Goal: Task Accomplishment & Management: Manage account settings

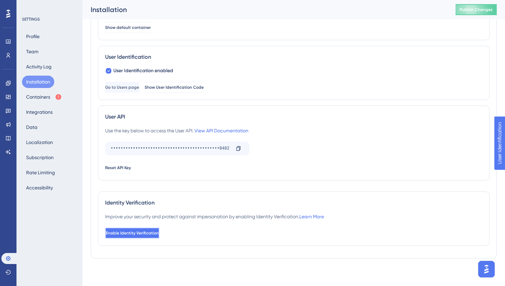
click at [157, 229] on button "Enable Identity Verification" at bounding box center [132, 233] width 54 height 11
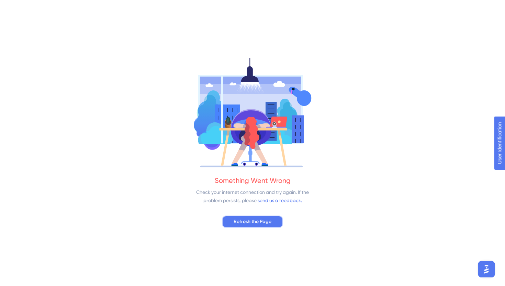
click at [262, 221] on span "Refresh the Page" at bounding box center [253, 222] width 38 height 8
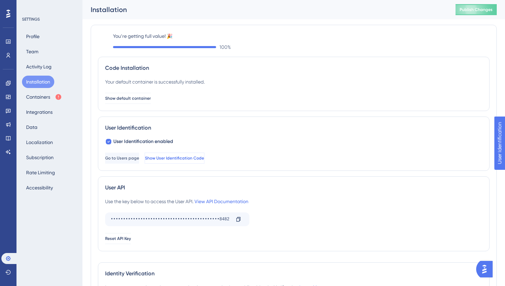
click at [204, 159] on span "Show User Identification Code" at bounding box center [174, 157] width 59 height 5
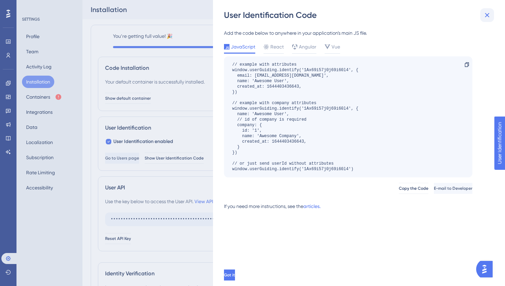
click at [488, 14] on icon at bounding box center [487, 15] width 4 height 4
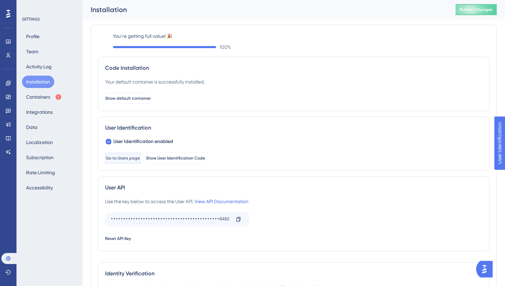
click at [115, 156] on button "Go to Users page" at bounding box center [122, 158] width 35 height 11
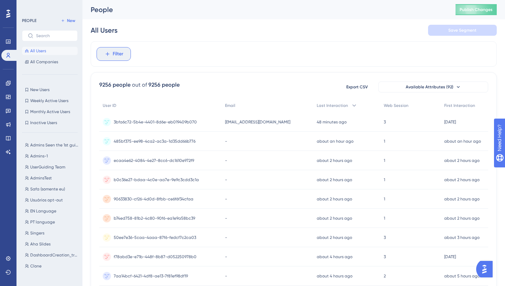
click at [115, 54] on span "Filter" at bounding box center [118, 54] width 11 height 8
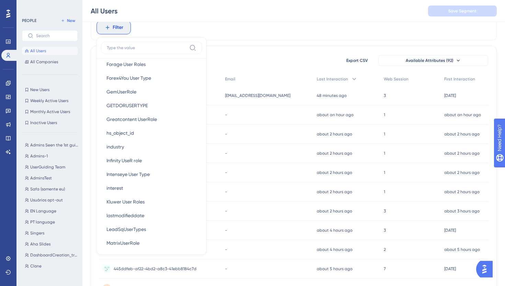
scroll to position [745, 0]
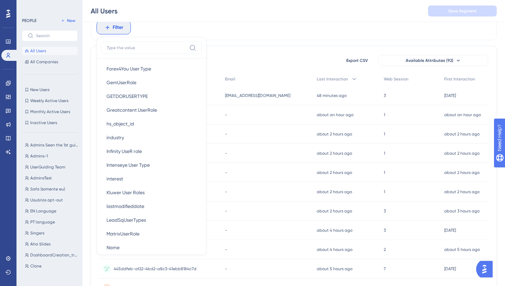
click at [267, 14] on div "All Users Save Segment" at bounding box center [293, 11] width 423 height 22
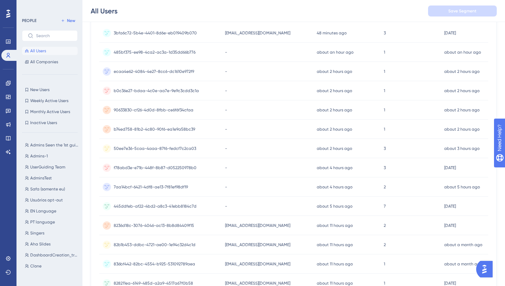
scroll to position [0, 0]
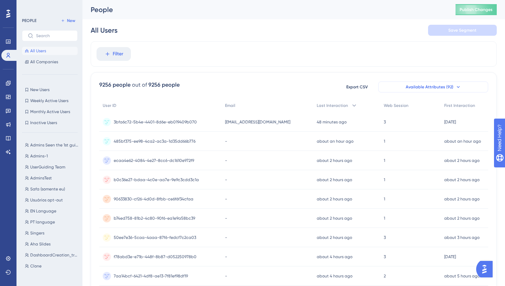
click at [442, 84] on button "Available Attributes (92)" at bounding box center [433, 86] width 110 height 11
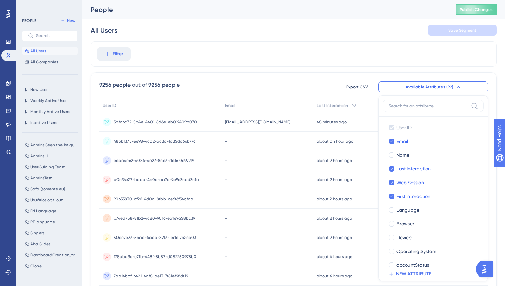
scroll to position [45, 0]
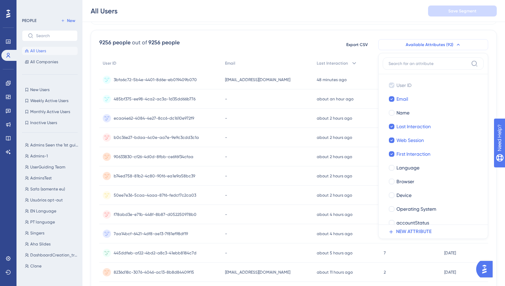
click at [478, 45] on button "Available Attributes (92)" at bounding box center [433, 44] width 110 height 11
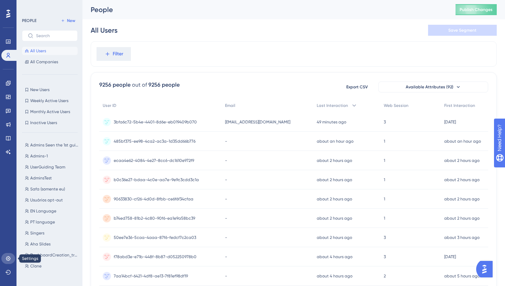
click at [6, 262] on link at bounding box center [8, 258] width 14 height 11
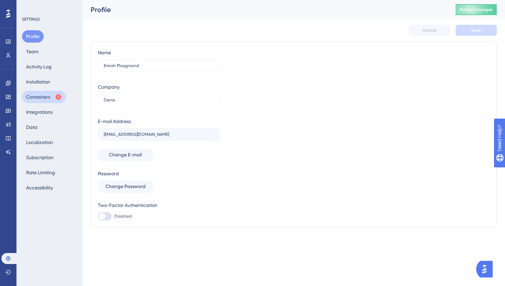
click at [42, 100] on button "Containers" at bounding box center [44, 97] width 44 height 12
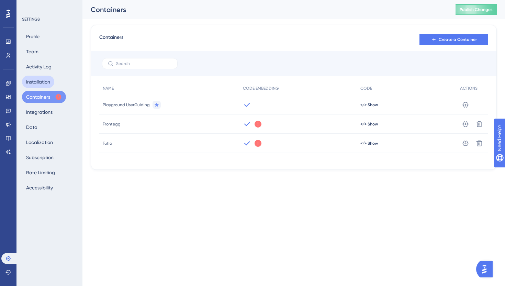
click at [50, 85] on button "Installation" at bounding box center [38, 82] width 32 height 12
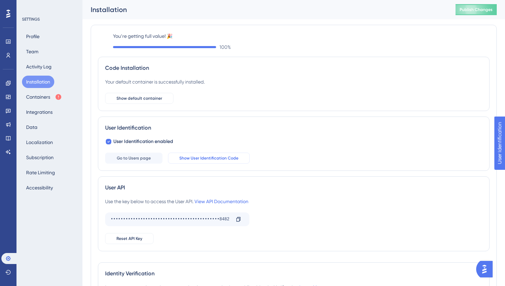
click at [203, 160] on span "Show User Identification Code" at bounding box center [208, 157] width 59 height 5
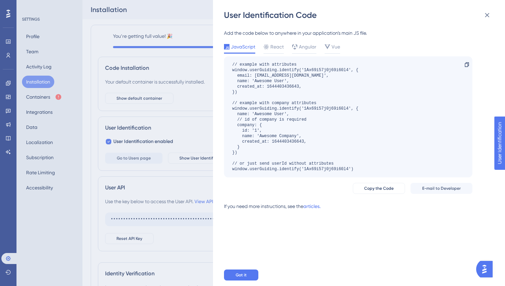
click at [206, 139] on div "User Identification Code Add the code below to anywhere in your application’s m…" at bounding box center [252, 143] width 505 height 286
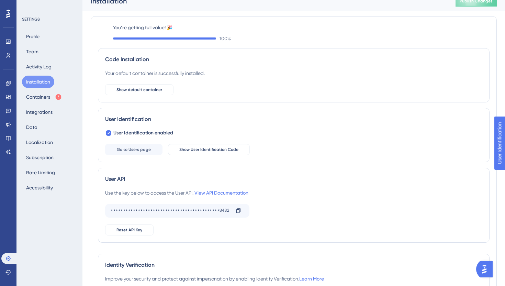
scroll to position [11, 0]
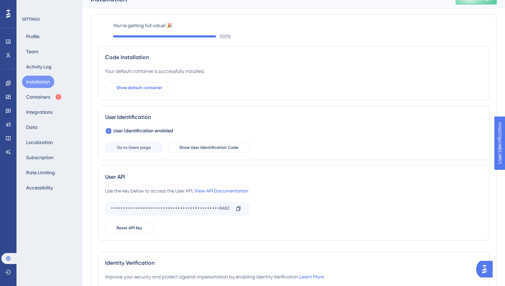
click at [151, 85] on span "Show default container" at bounding box center [140, 87] width 46 height 5
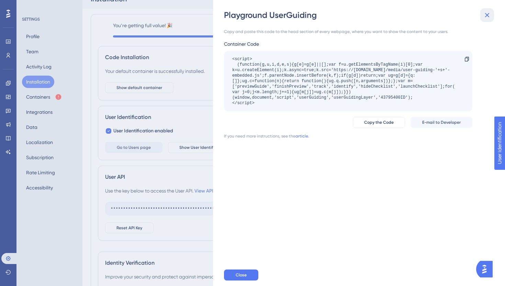
click at [485, 15] on icon at bounding box center [487, 15] width 8 height 8
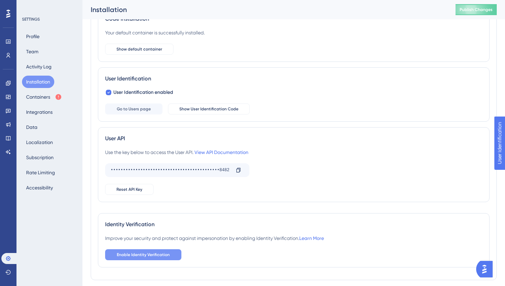
scroll to position [45, 0]
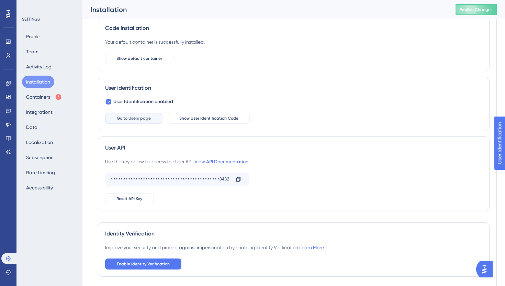
click at [151, 116] on button "Go to Users page" at bounding box center [133, 118] width 57 height 11
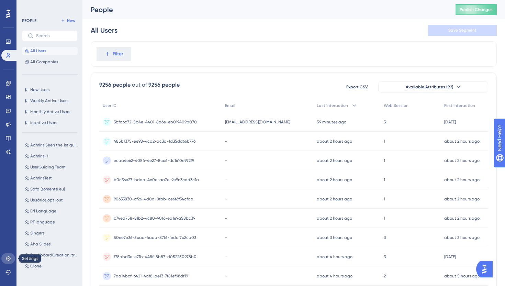
click at [8, 261] on icon at bounding box center [8, 258] width 4 height 4
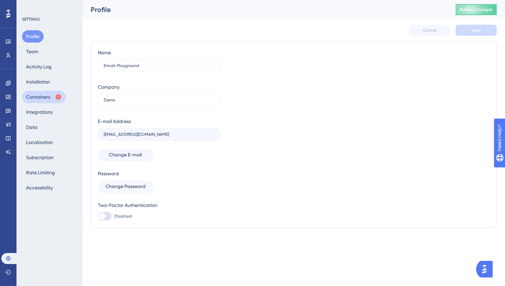
click at [43, 101] on button "Containers" at bounding box center [44, 97] width 44 height 12
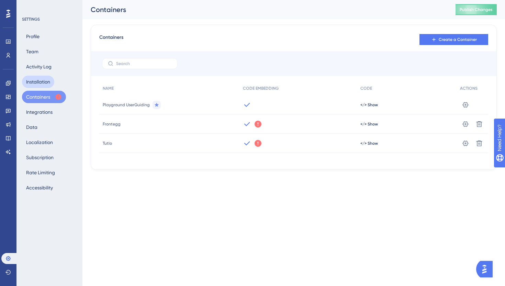
click at [36, 84] on button "Installation" at bounding box center [38, 82] width 32 height 12
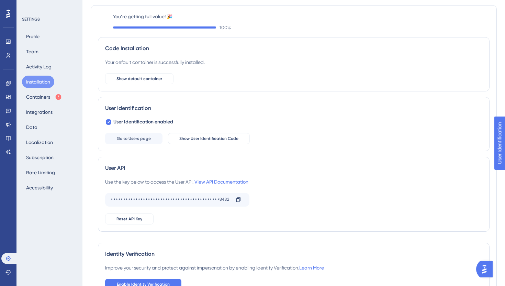
scroll to position [9, 0]
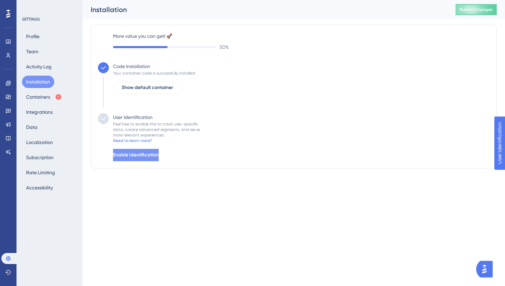
click at [159, 158] on span "Enable Identification" at bounding box center [136, 155] width 46 height 8
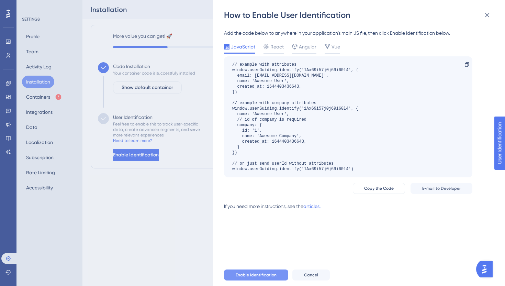
click at [250, 274] on span "Enable Identification" at bounding box center [256, 274] width 41 height 5
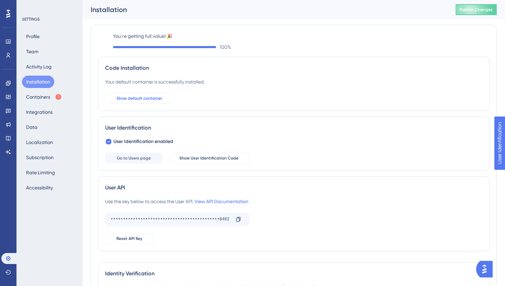
click at [136, 100] on span "Show default container" at bounding box center [140, 98] width 46 height 5
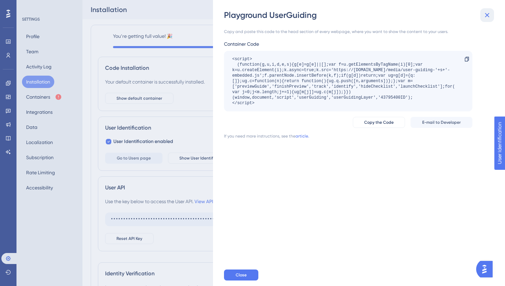
click at [484, 16] on icon at bounding box center [487, 15] width 8 height 8
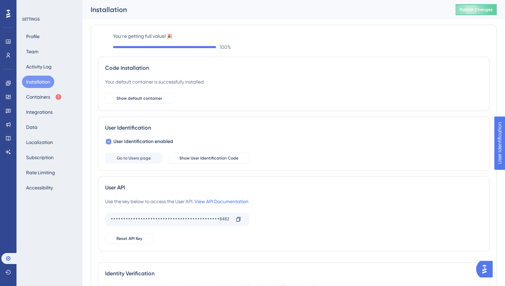
click at [145, 141] on span "User Identification enabled" at bounding box center [143, 141] width 60 height 8
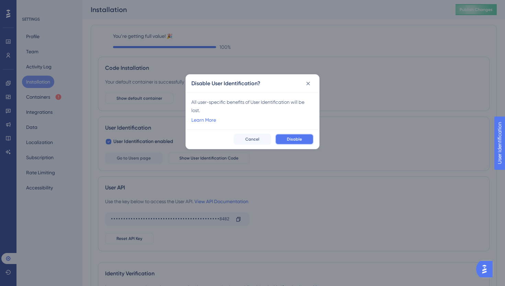
click at [297, 139] on span "Disable" at bounding box center [294, 138] width 15 height 5
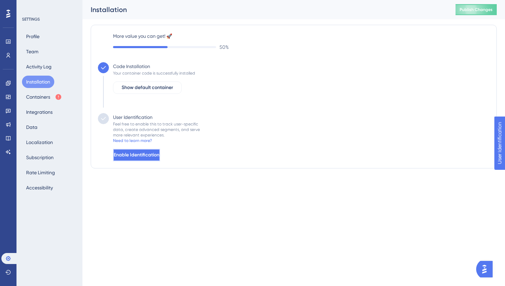
click at [141, 157] on span "Enable Identification" at bounding box center [137, 155] width 46 height 8
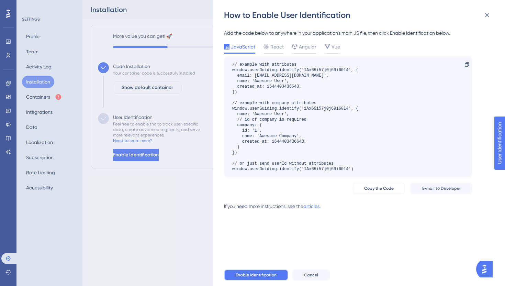
click at [264, 274] on span "Enable Identification" at bounding box center [256, 274] width 41 height 5
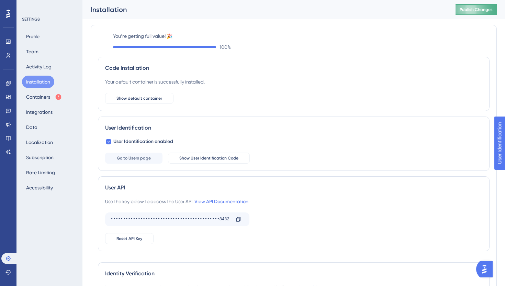
click at [486, 10] on button "Publish Changes" at bounding box center [476, 9] width 41 height 11
